Goal: Task Accomplishment & Management: Complete application form

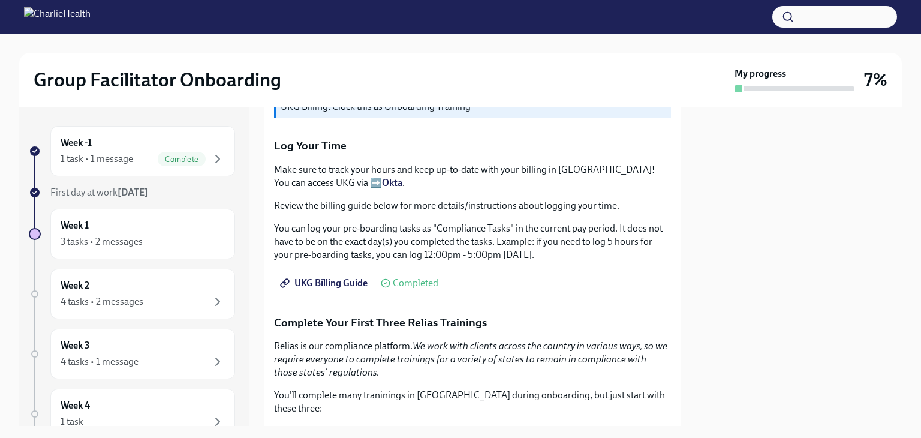
scroll to position [1364, 0]
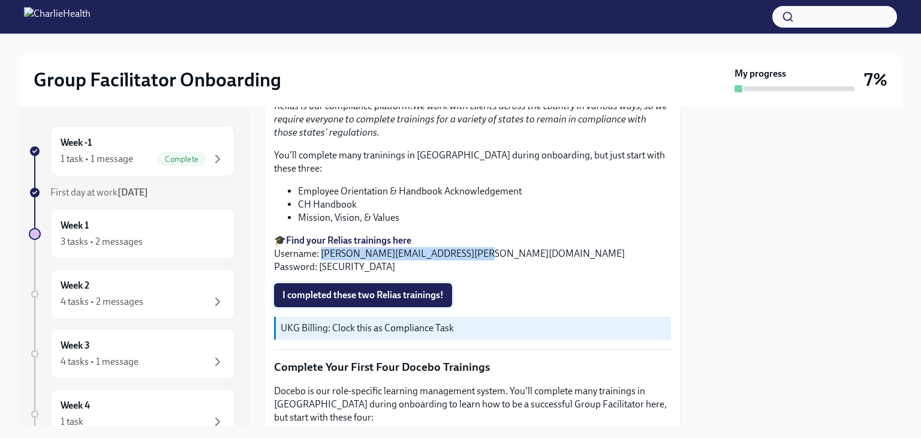
click at [327, 289] on span "I completed these two Relias trainings!" at bounding box center [362, 295] width 161 height 12
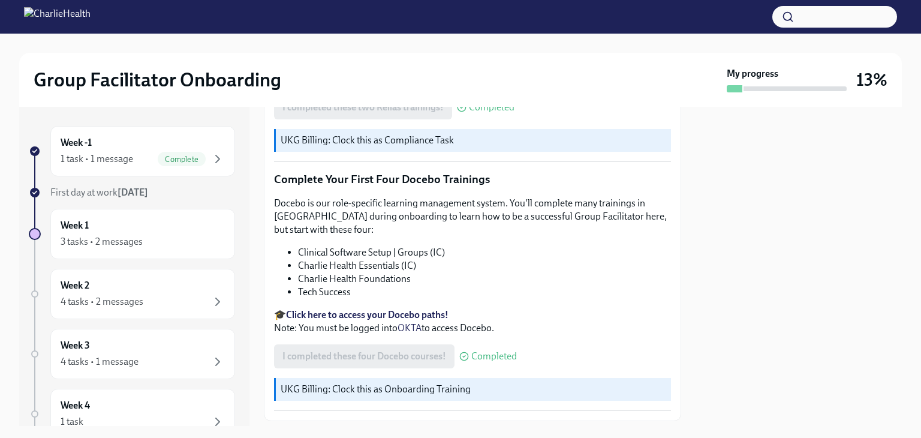
scroll to position [1604, 0]
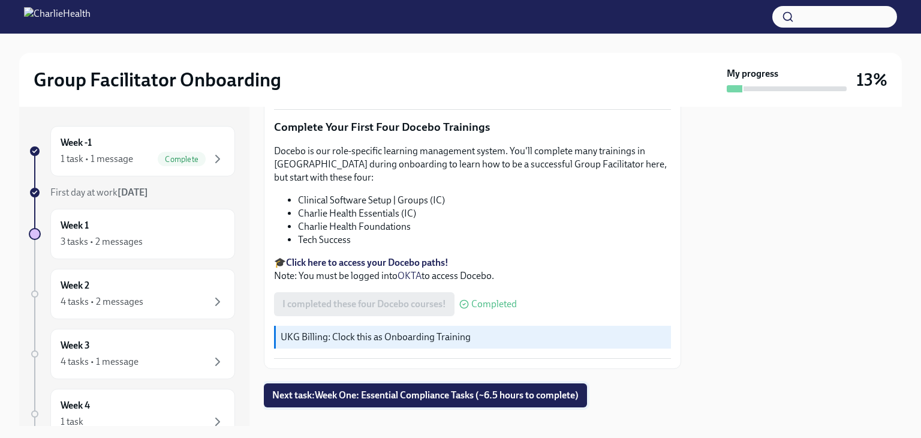
click at [317, 389] on span "Next task : Week One: Essential Compliance Tasks (~6.5 hours to complete)" at bounding box center [425, 395] width 306 height 12
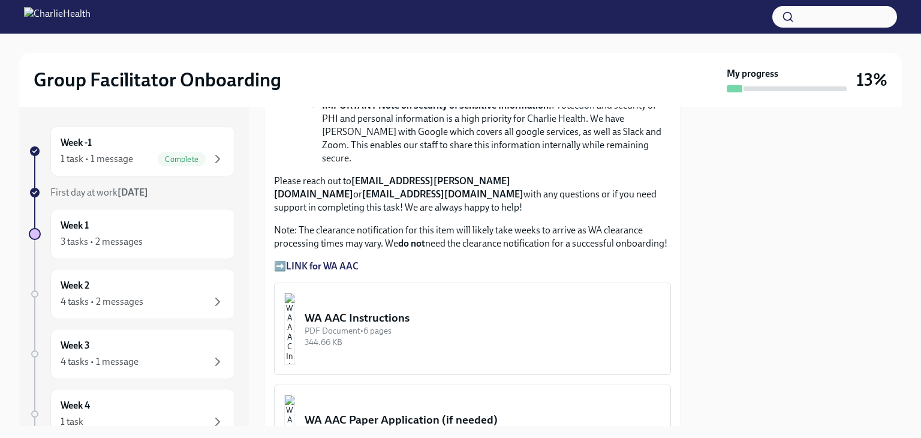
scroll to position [959, 0]
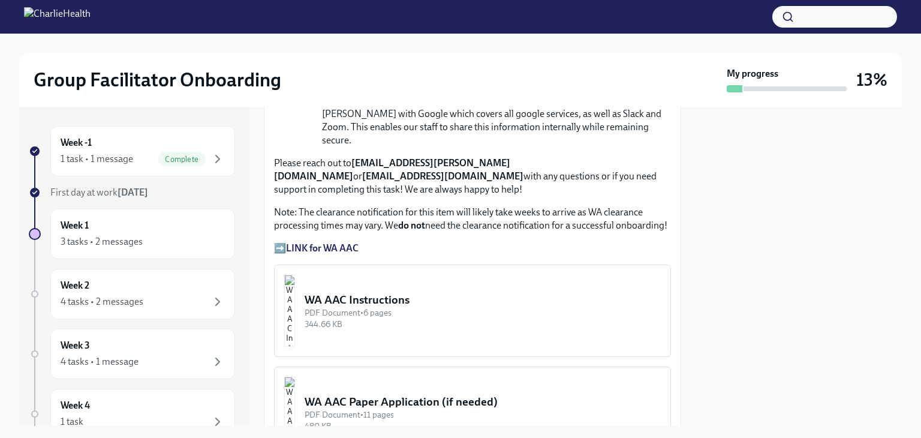
click at [400, 292] on div "WA AAC Instructions" at bounding box center [482, 300] width 356 height 16
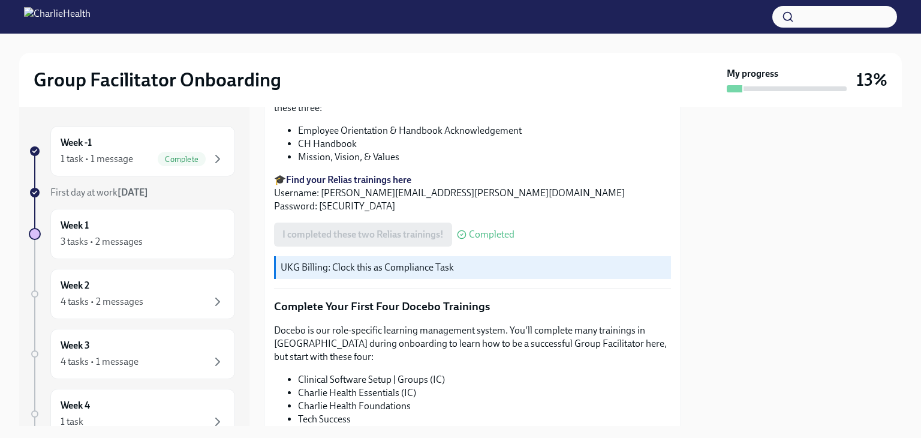
scroll to position [1365, 0]
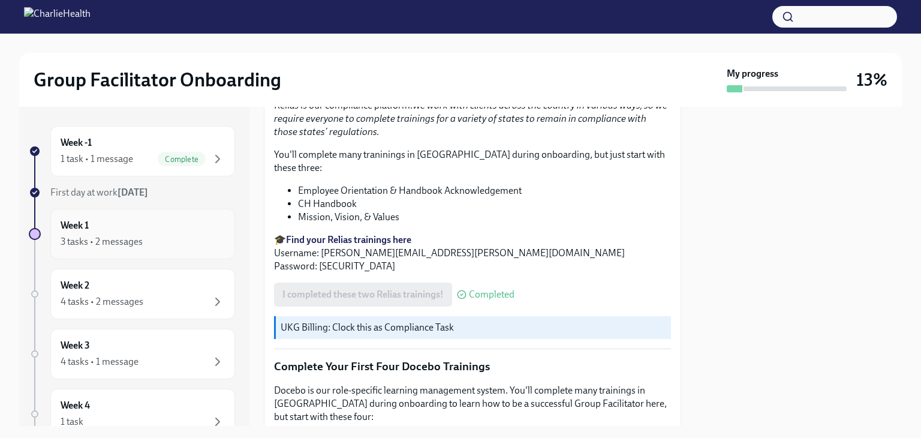
click at [62, 238] on div "3 tasks • 2 messages" at bounding box center [102, 241] width 82 height 13
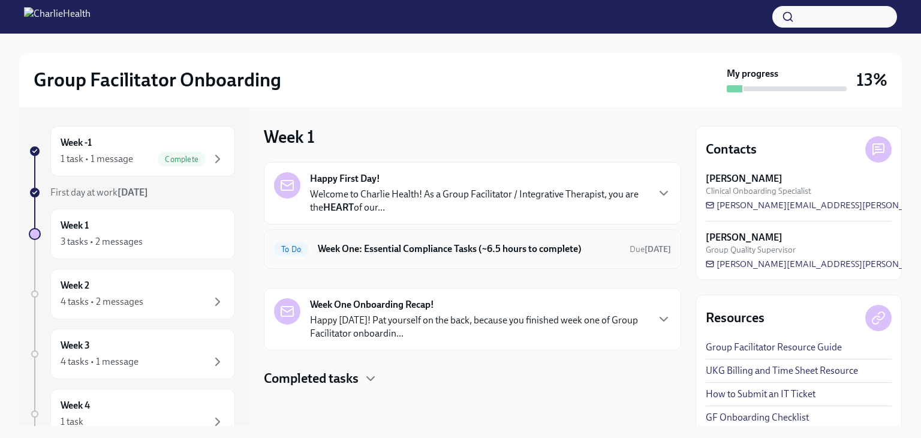
click at [388, 249] on h6 "Week One: Essential Compliance Tasks (~6.5 hours to complete)" at bounding box center [469, 248] width 302 height 13
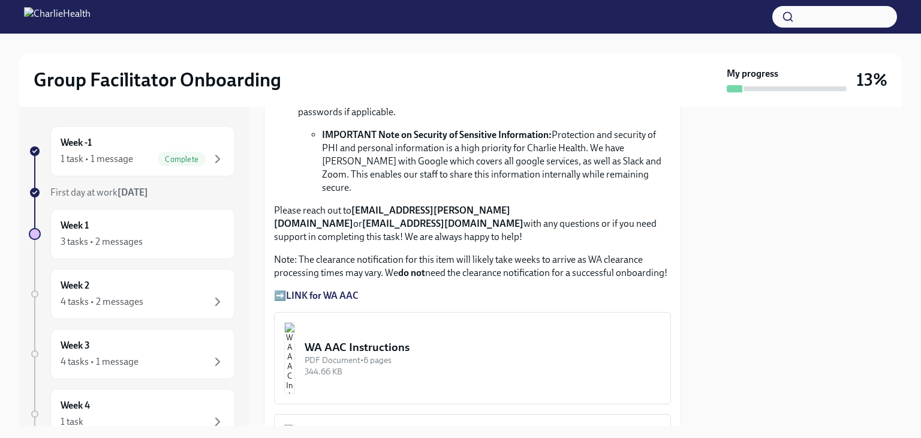
scroll to position [959, 0]
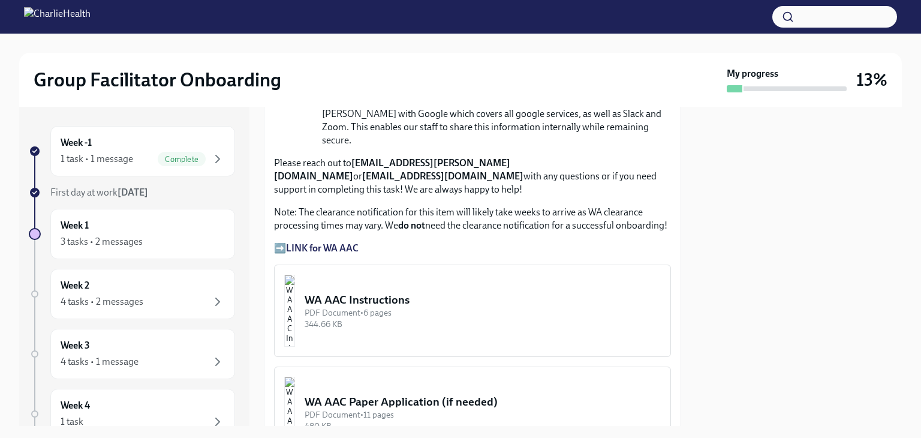
click at [333, 242] on strong "LINK for WA AAC" at bounding box center [322, 247] width 73 height 11
click at [324, 242] on strong "LINK for WA AAC" at bounding box center [322, 247] width 73 height 11
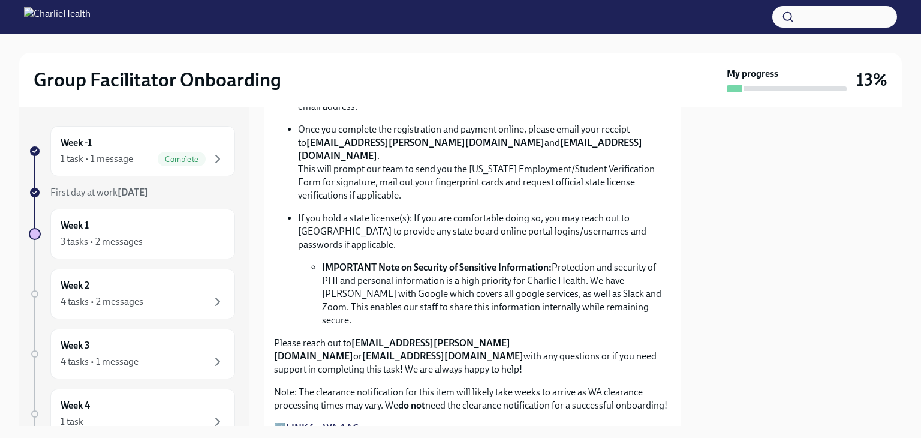
scroll to position [839, 0]
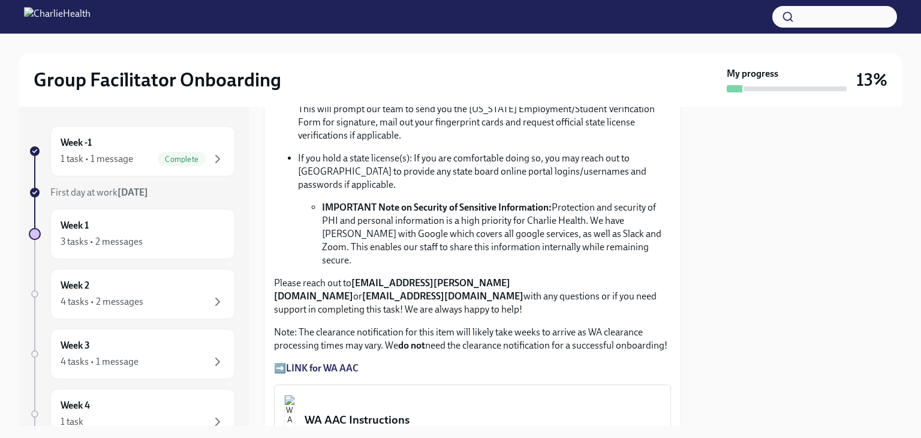
click at [337, 362] on strong "LINK for WA AAC" at bounding box center [322, 367] width 73 height 11
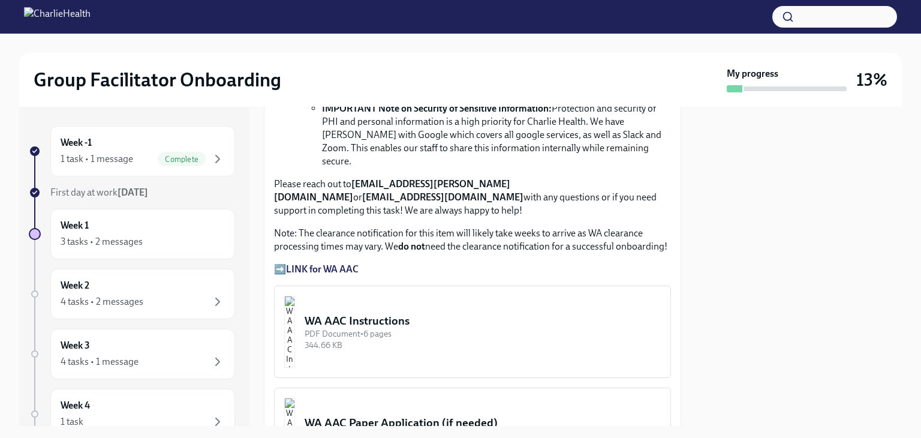
scroll to position [959, 0]
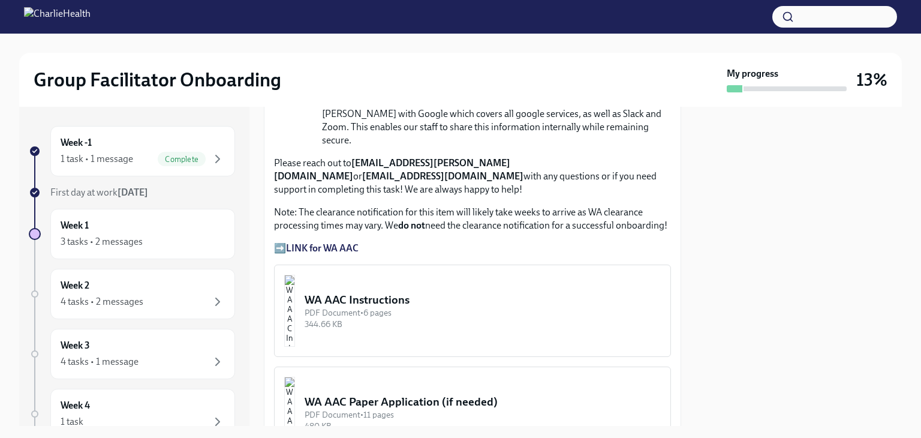
click at [316, 242] on strong "LINK for WA AAC" at bounding box center [322, 247] width 73 height 11
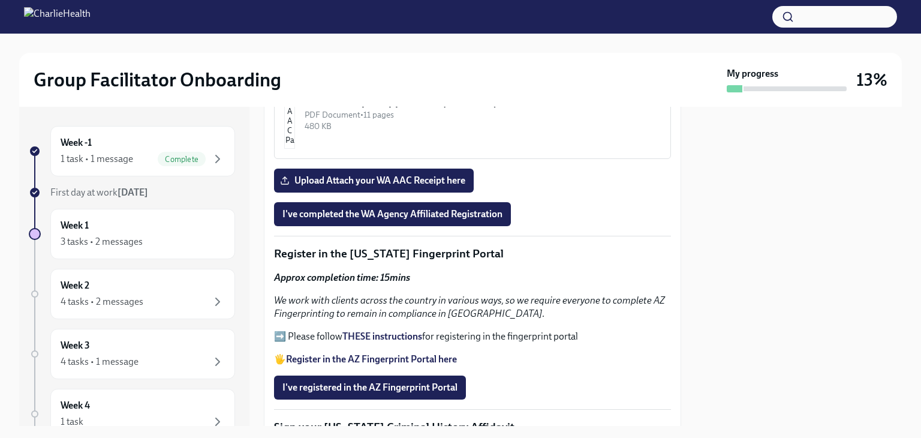
scroll to position [1319, 0]
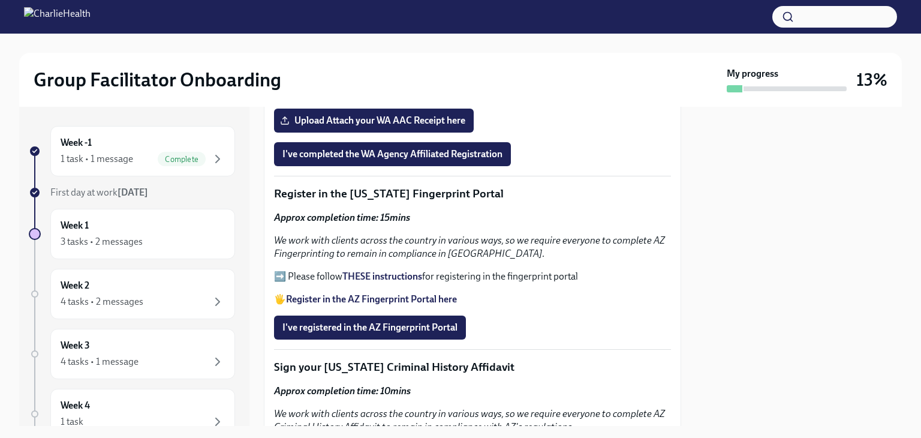
click at [375, 270] on strong "THESE instructions" at bounding box center [382, 275] width 80 height 11
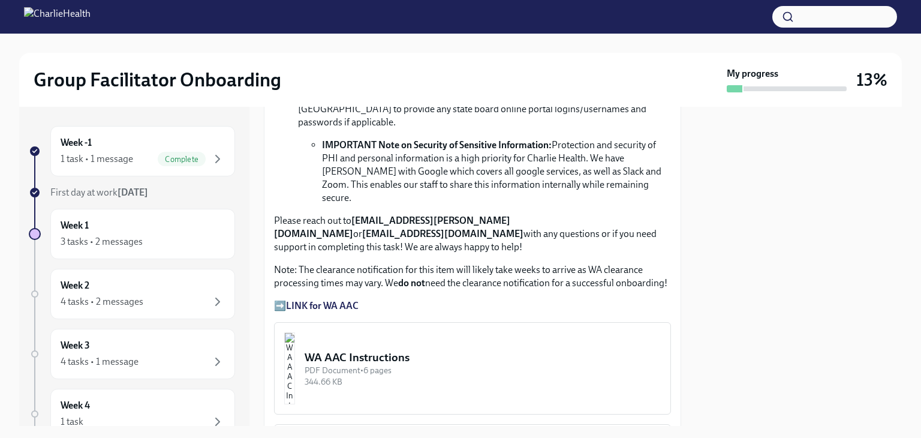
scroll to position [899, 0]
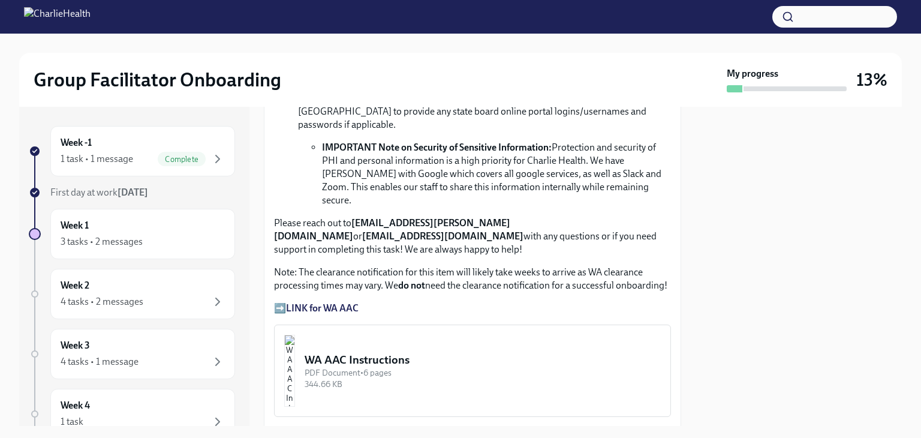
click at [334, 302] on strong "LINK for WA AAC" at bounding box center [322, 307] width 73 height 11
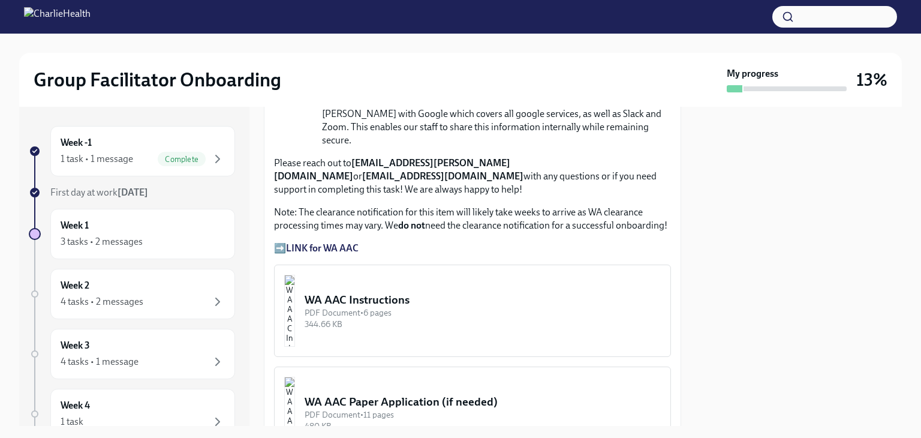
scroll to position [1019, 0]
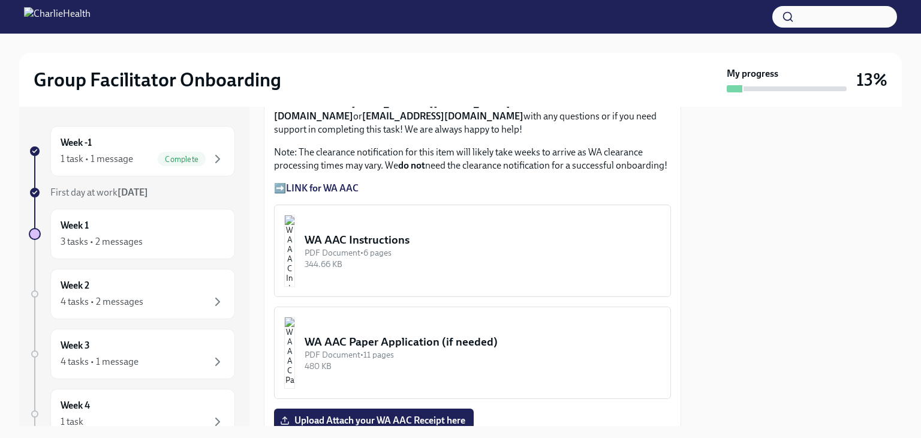
click at [430, 258] on div "344.66 KB" at bounding box center [482, 263] width 356 height 11
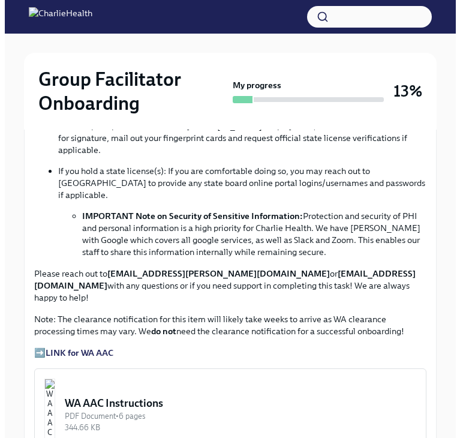
scroll to position [899, 0]
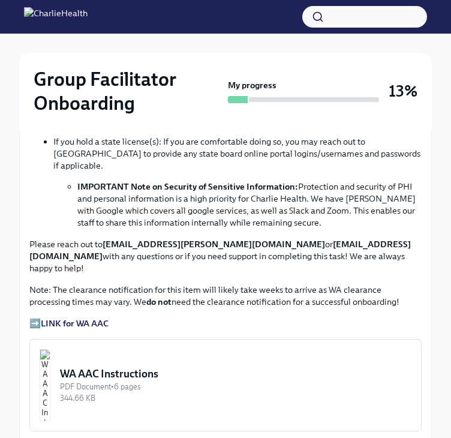
click at [167, 366] on div "WA AAC Instructions" at bounding box center [235, 373] width 351 height 14
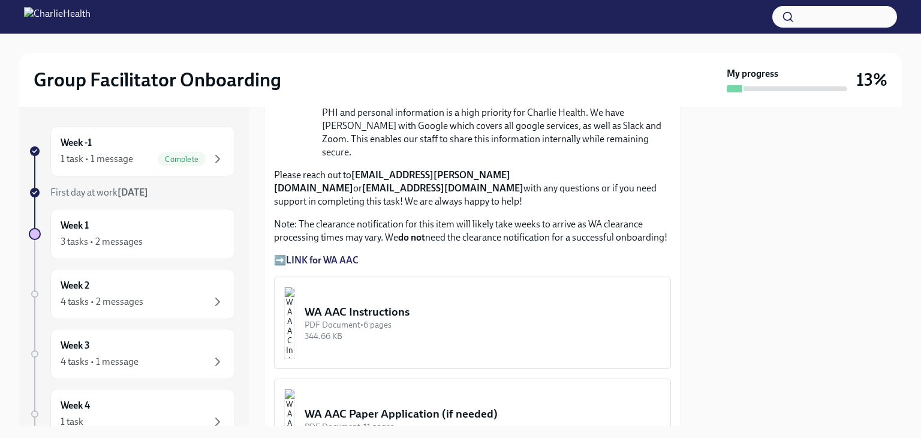
scroll to position [1019, 0]
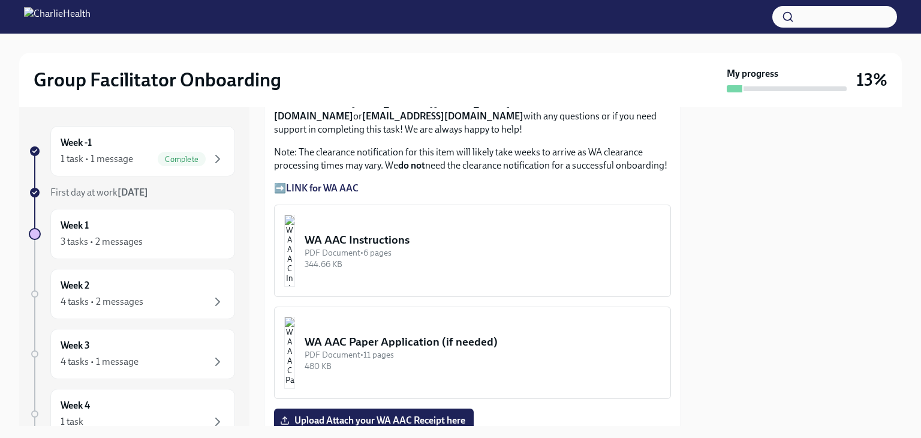
click at [408, 232] on div "WA AAC Instructions" at bounding box center [482, 240] width 356 height 16
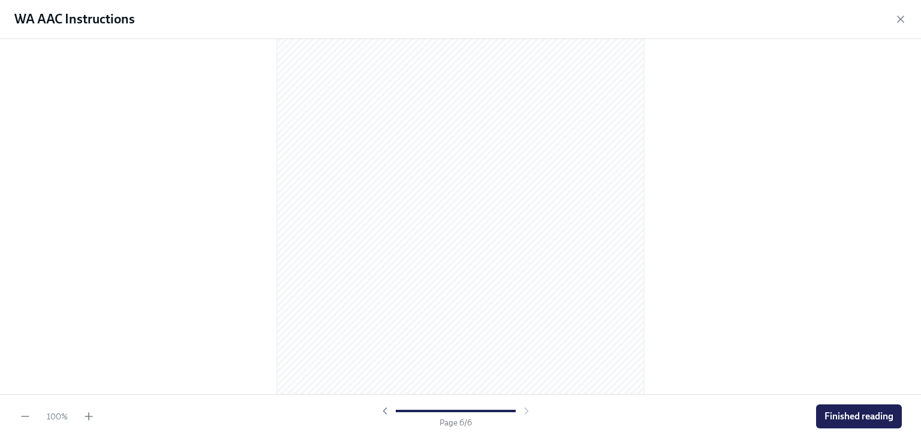
scroll to position [2566, 0]
click at [841, 411] on span "Finished reading" at bounding box center [858, 416] width 69 height 12
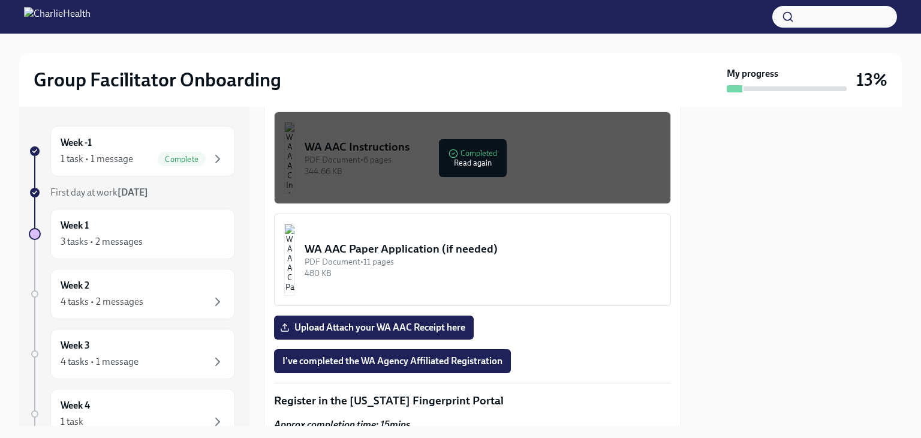
scroll to position [1139, 0]
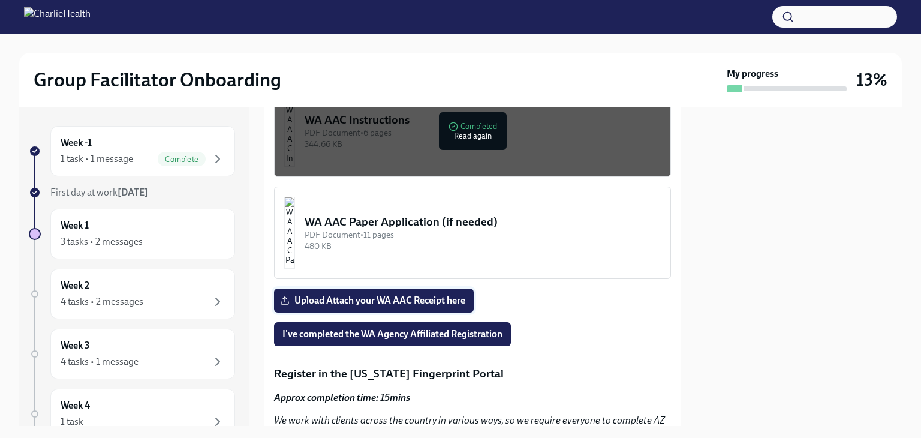
click at [444, 288] on label "Upload Attach your WA AAC Receipt here" at bounding box center [374, 300] width 200 height 24
click at [0, 0] on input "Upload Attach your WA AAC Receipt here" at bounding box center [0, 0] width 0 height 0
click at [412, 328] on span "I've completed the WA Agency Affiliated Registration" at bounding box center [392, 334] width 220 height 12
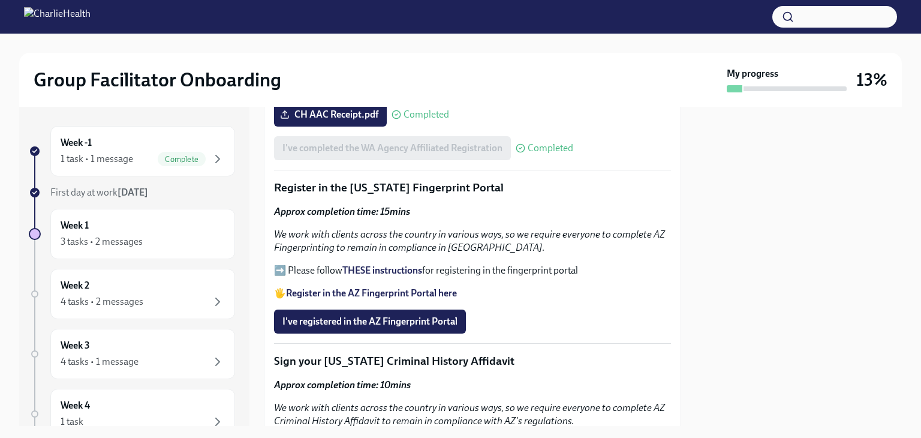
scroll to position [1353, 0]
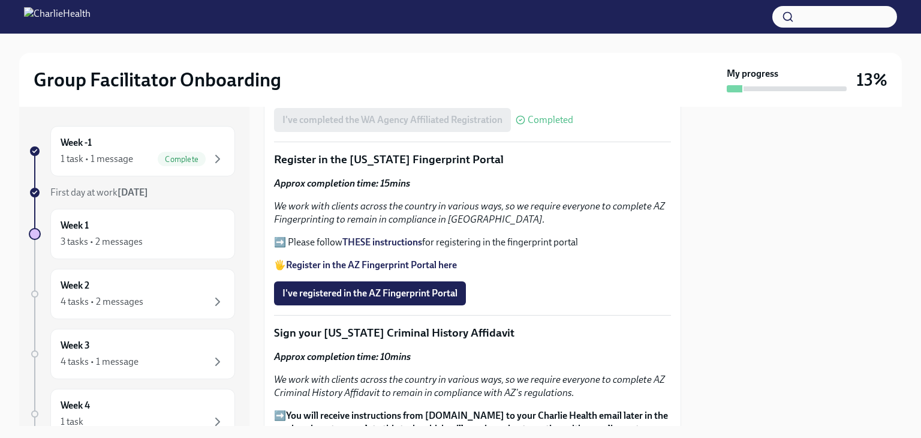
click at [387, 236] on strong "THESE instructions" at bounding box center [382, 241] width 80 height 11
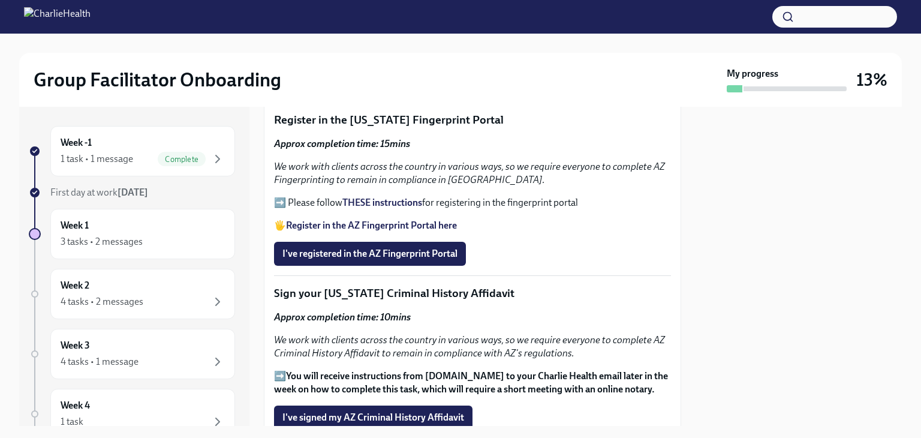
scroll to position [1413, 0]
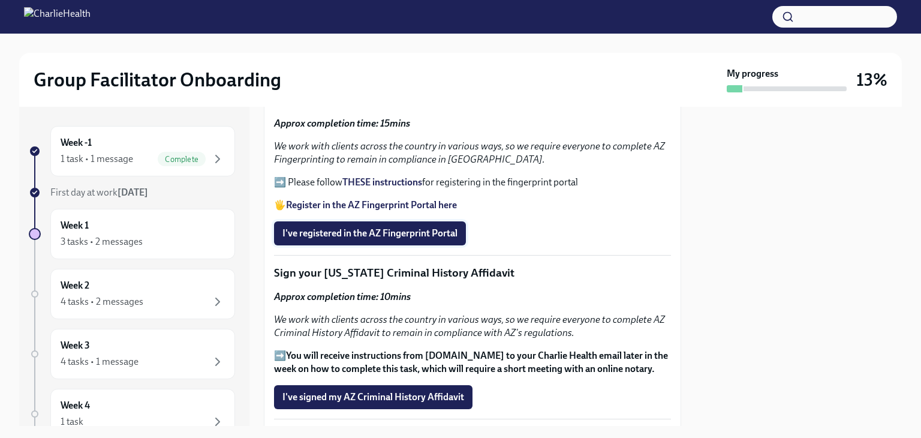
click at [365, 227] on span "I've registered in the AZ Fingerprint Portal" at bounding box center [369, 233] width 175 height 12
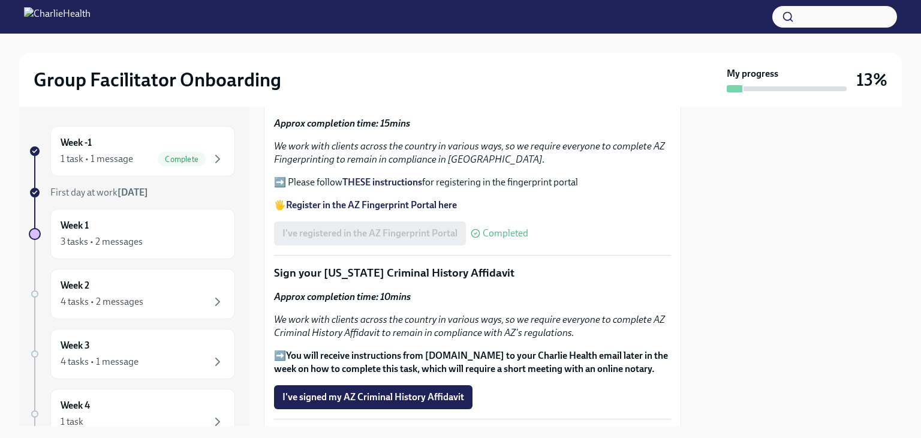
scroll to position [1473, 0]
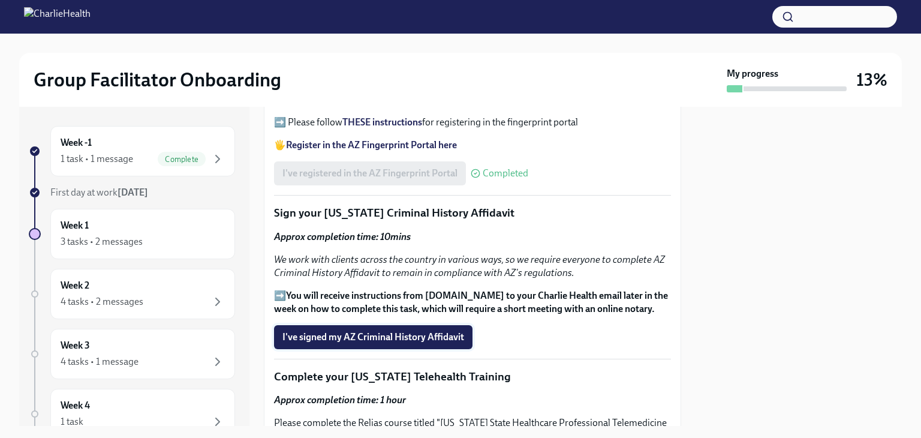
click at [399, 331] on span "I've signed my AZ Criminal History Affidavit" at bounding box center [373, 337] width 182 height 12
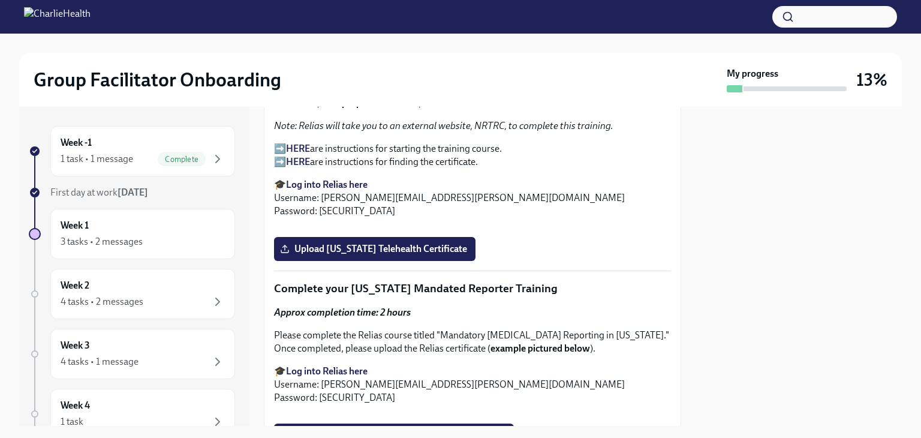
scroll to position [1798, 0]
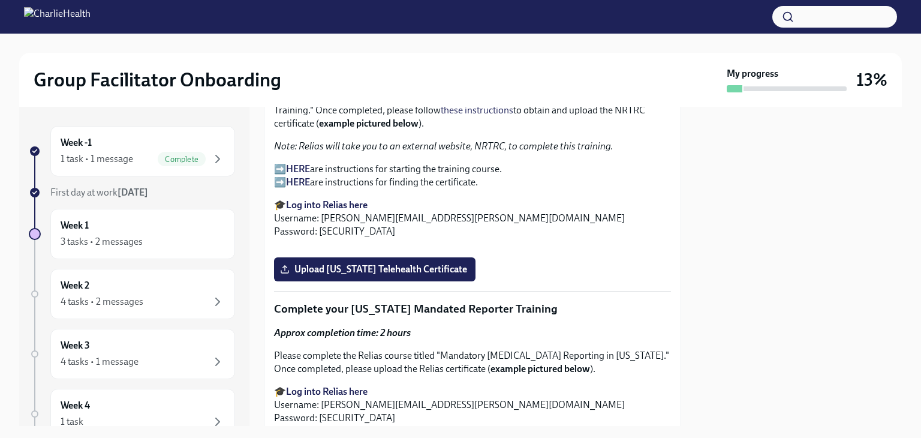
click at [297, 163] on strong "HERE" at bounding box center [298, 168] width 24 height 11
click at [297, 176] on strong "HERE" at bounding box center [298, 181] width 24 height 11
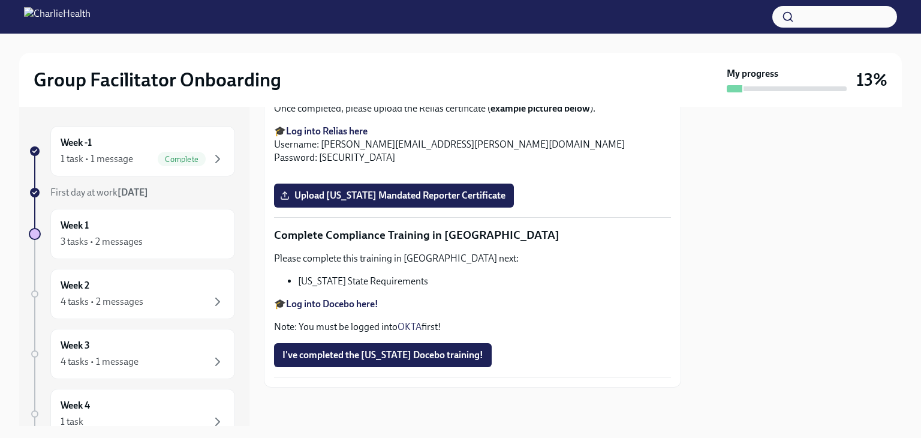
scroll to position [2611, 0]
click at [70, 244] on div "3 tasks • 2 messages" at bounding box center [102, 241] width 82 height 13
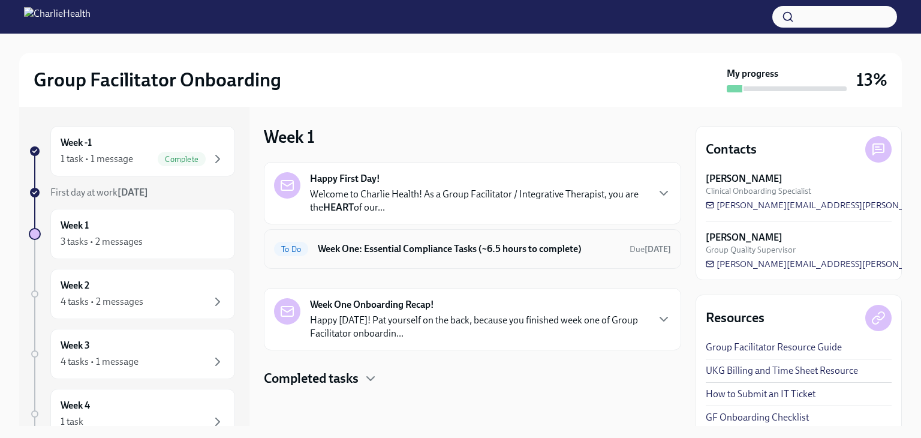
click at [417, 249] on h6 "Week One: Essential Compliance Tasks (~6.5 hours to complete)" at bounding box center [469, 248] width 302 height 13
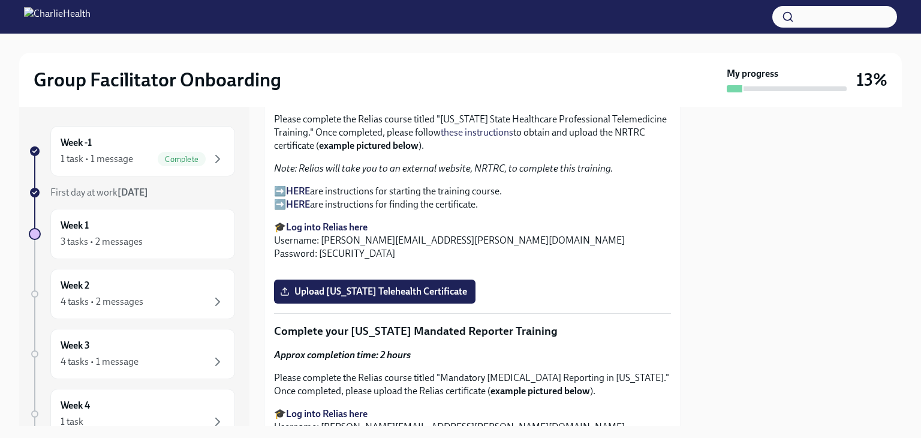
scroll to position [1738, 0]
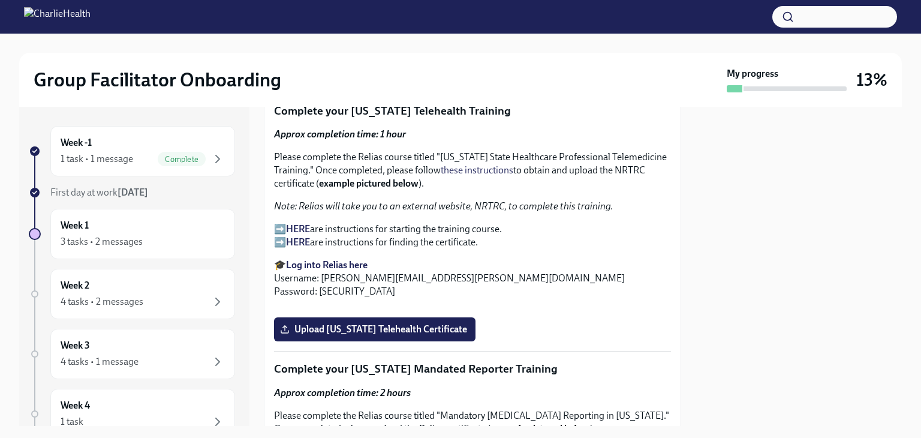
click at [340, 259] on strong "Log into Relias here" at bounding box center [327, 264] width 82 height 11
